Goal: Task Accomplishment & Management: Manage account settings

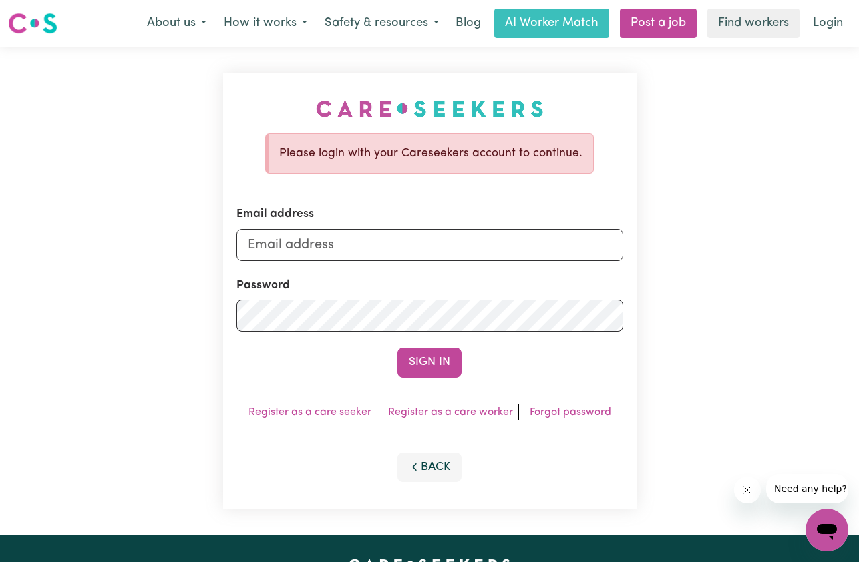
type input "[EMAIL_ADDRESS][DOMAIN_NAME]"
click at [444, 364] on button "Sign In" at bounding box center [429, 362] width 64 height 29
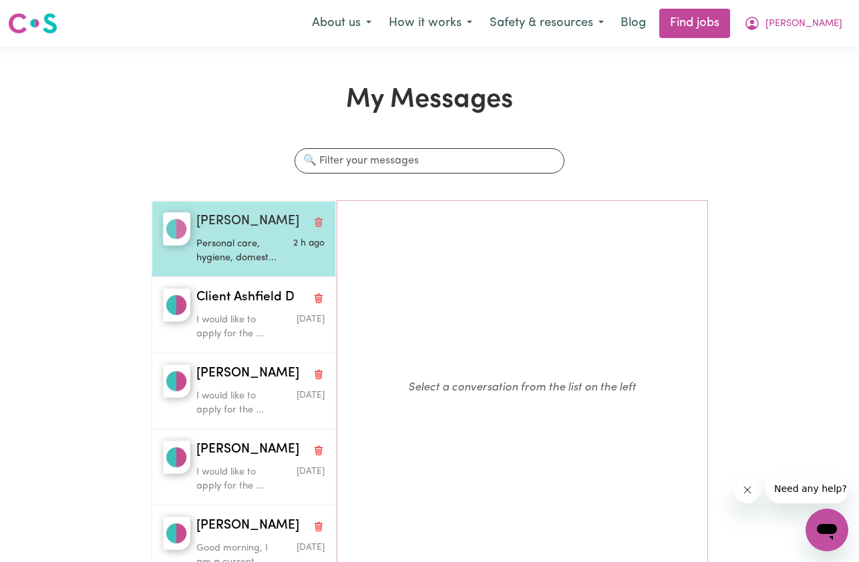
click at [249, 248] on p "Personal care, hygiene, domest..." at bounding box center [238, 251] width 85 height 29
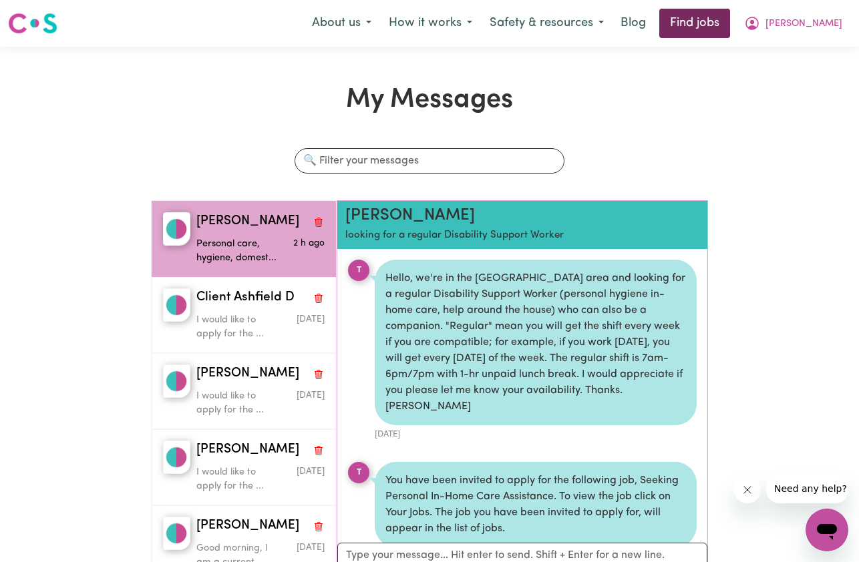
click at [730, 35] on link "Find jobs" at bounding box center [694, 23] width 71 height 29
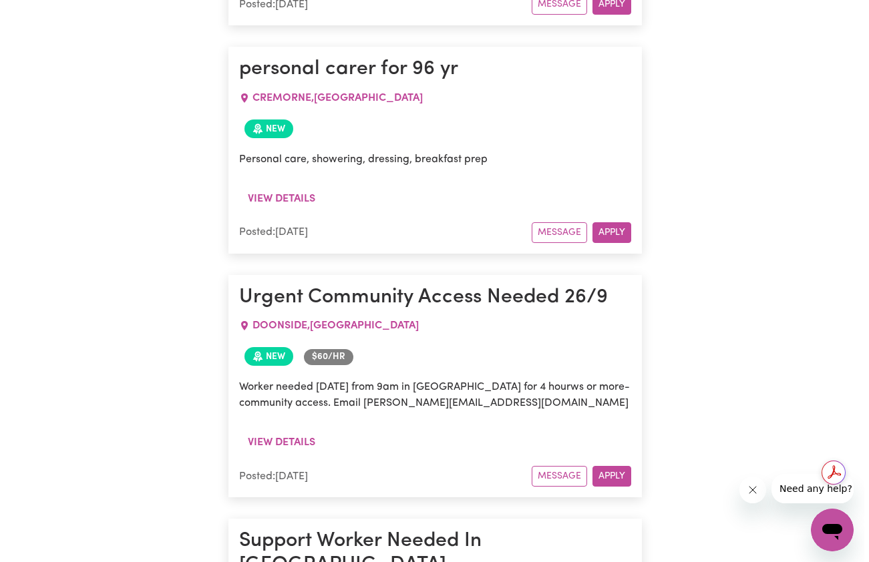
scroll to position [1499, 0]
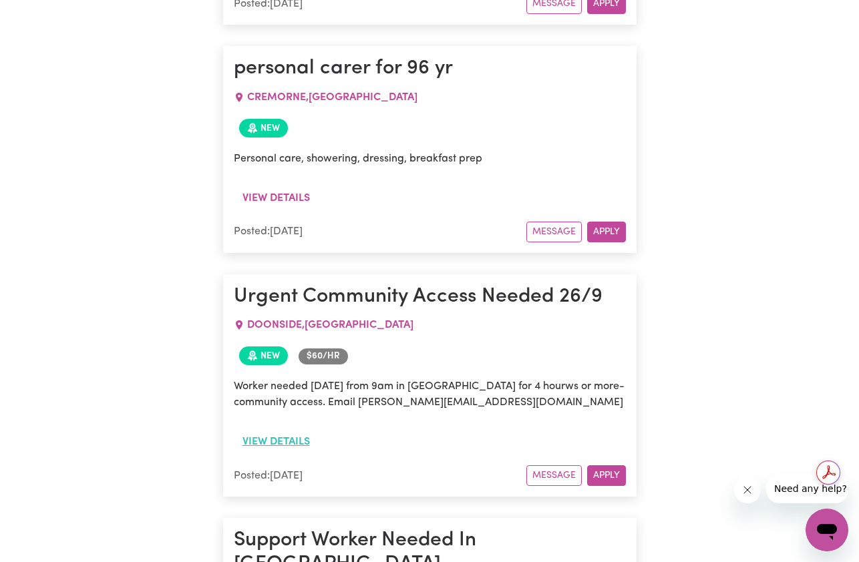
click at [300, 429] on button "View details" at bounding box center [276, 441] width 85 height 25
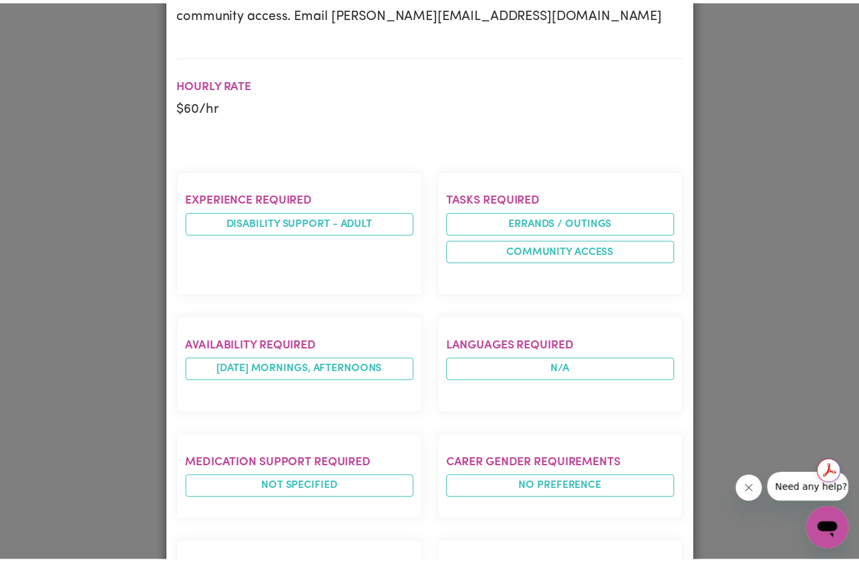
scroll to position [0, 0]
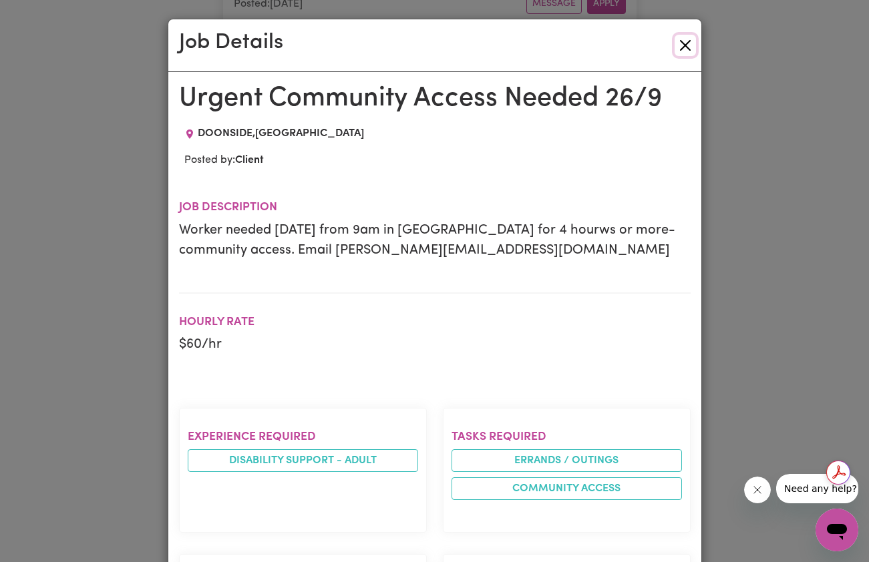
click at [681, 35] on button "Close" at bounding box center [685, 45] width 21 height 21
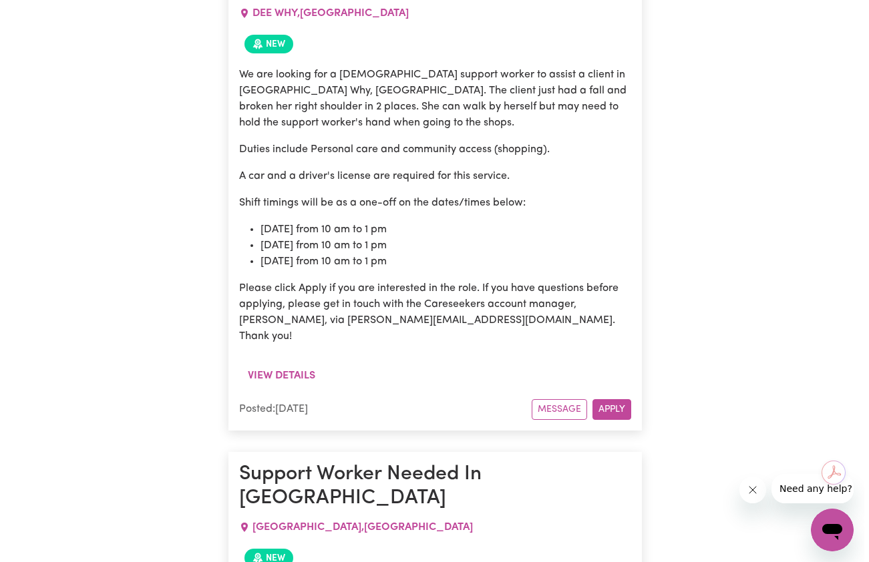
scroll to position [2739, 0]
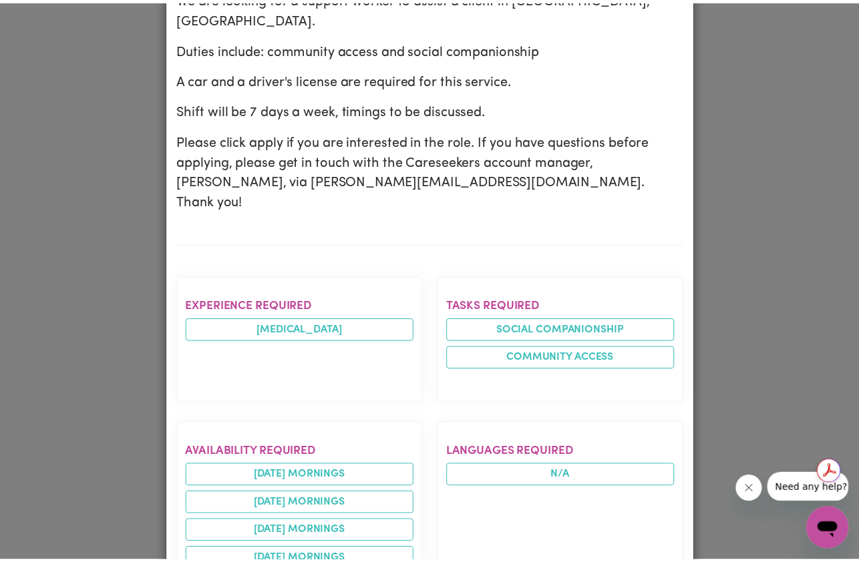
scroll to position [0, 0]
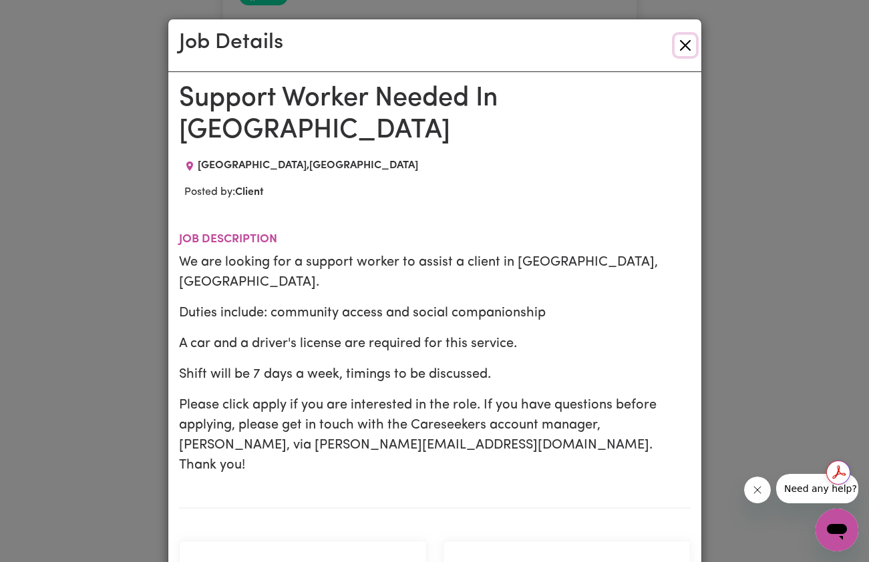
click at [683, 50] on button "Close" at bounding box center [685, 45] width 21 height 21
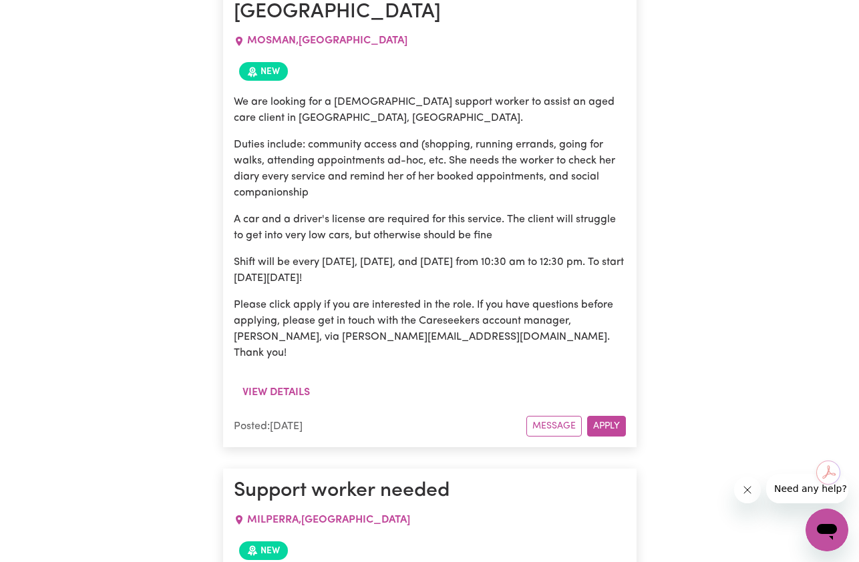
scroll to position [3626, 0]
